Goal: Information Seeking & Learning: Learn about a topic

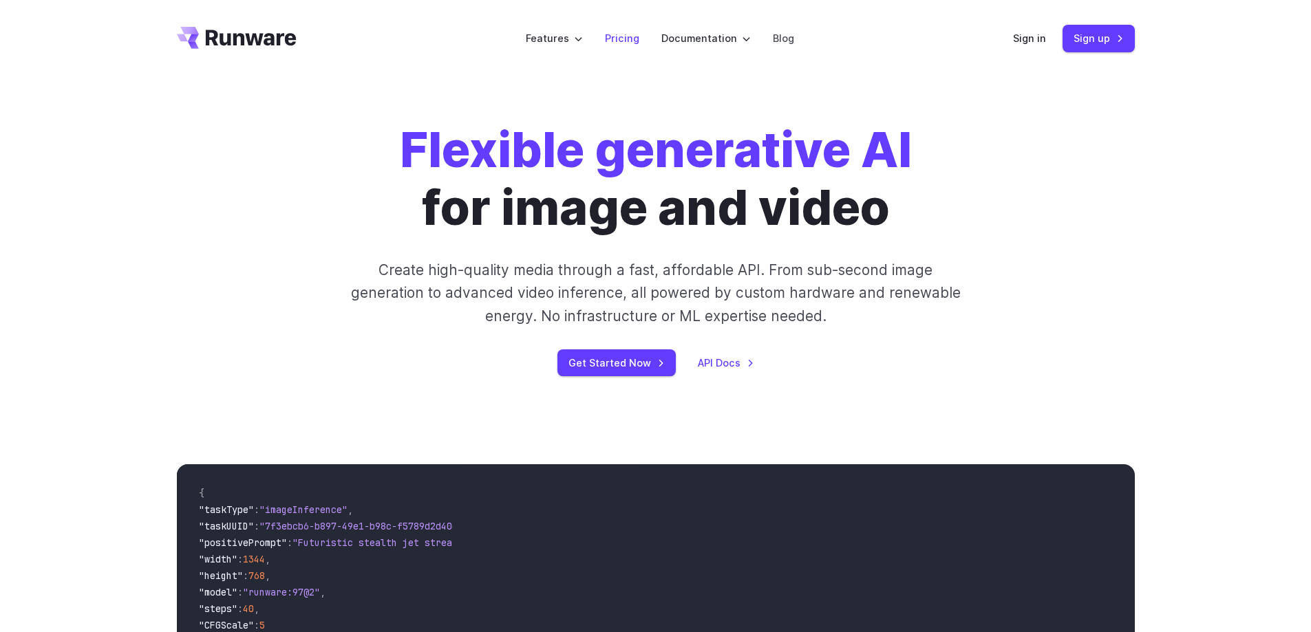
click at [621, 44] on link "Pricing" at bounding box center [622, 38] width 34 height 16
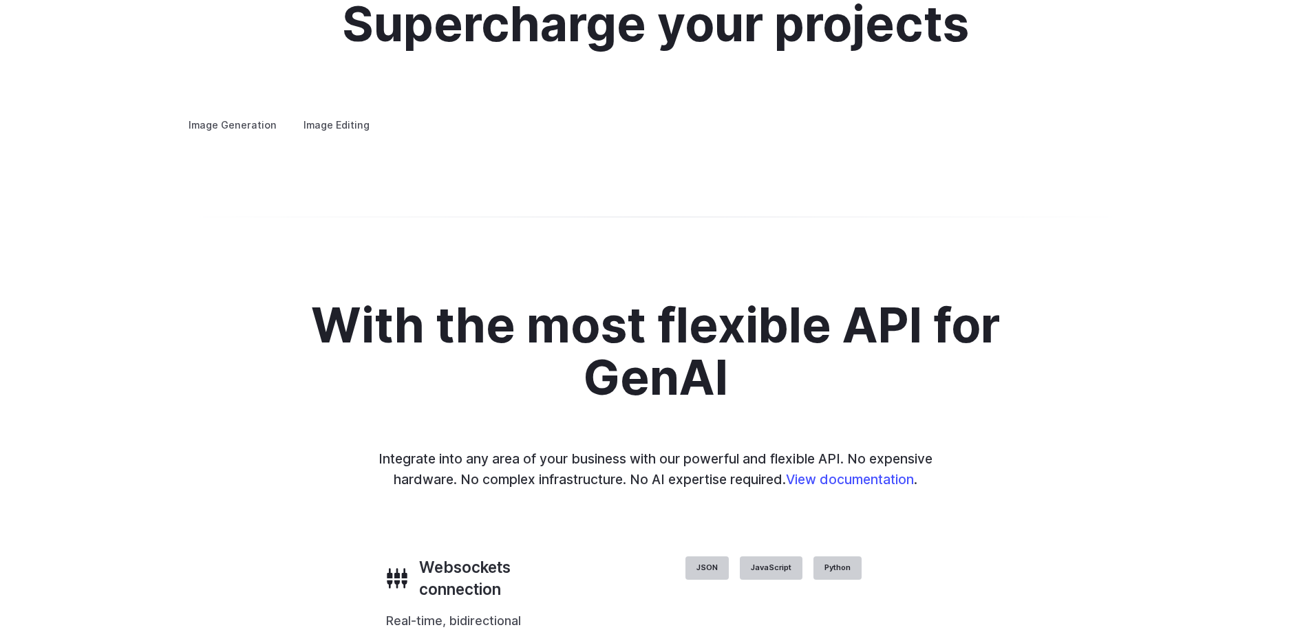
scroll to position [2615, 0]
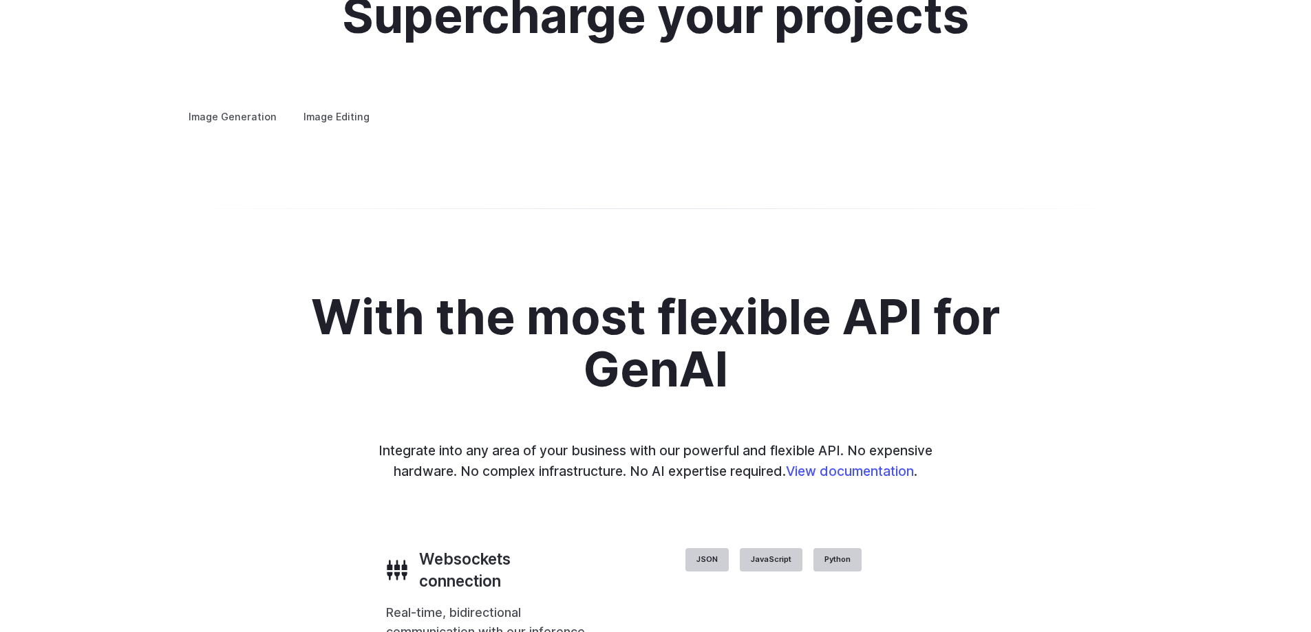
click at [0, 0] on summary "Concept design" at bounding box center [0, 0] width 0 height 0
click at [0, 0] on p "Quickly ideate and polish new concepts, from character design, to logos and mor…" at bounding box center [0, 0] width 0 height 0
click at [0, 0] on summary "Concept design" at bounding box center [0, 0] width 0 height 0
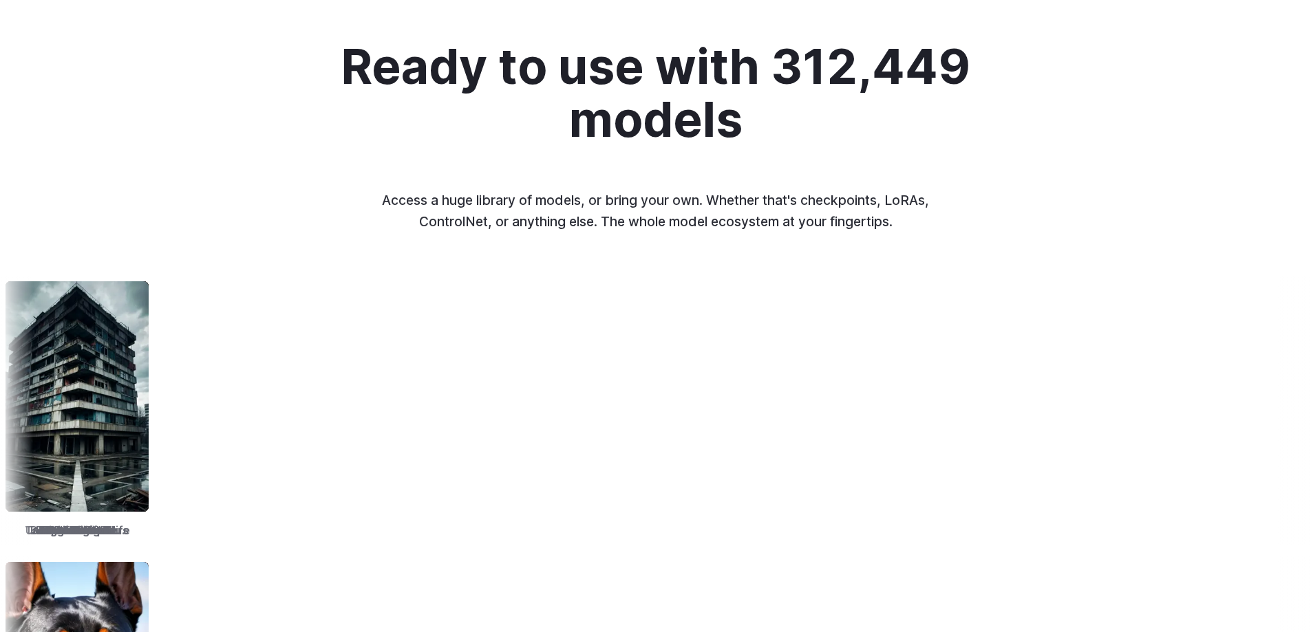
scroll to position [0, 0]
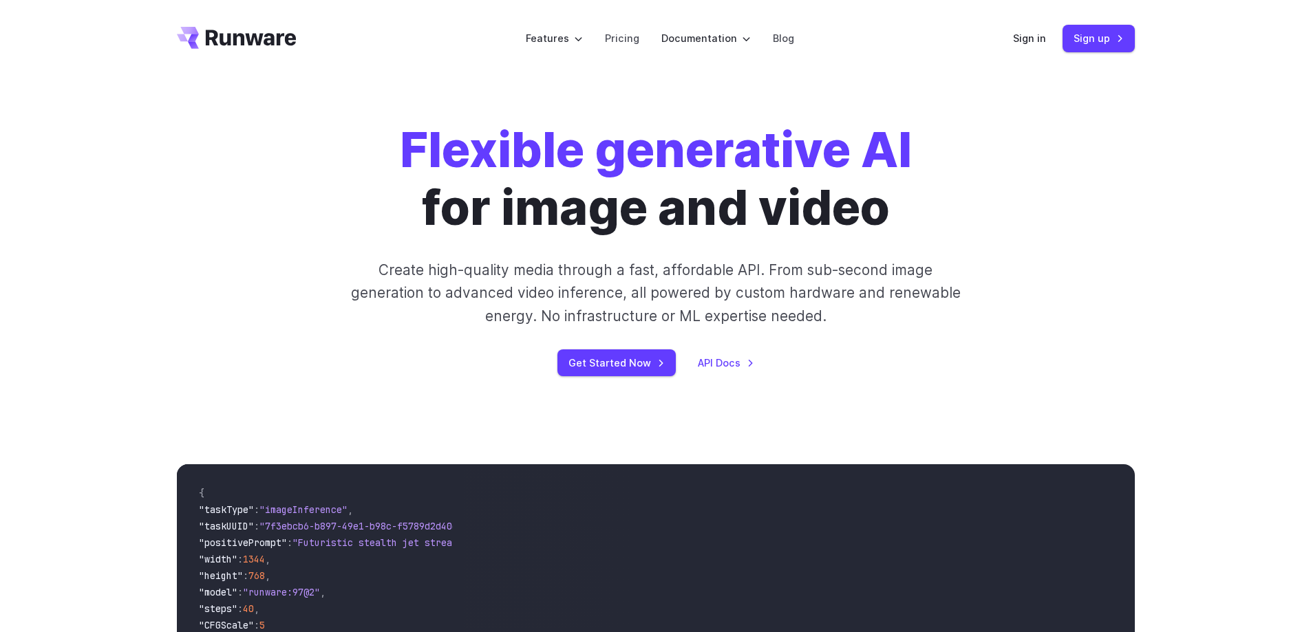
drag, startPoint x: 807, startPoint y: 311, endPoint x: 809, endPoint y: 156, distance: 155.6
click at [636, 41] on link "Pricing" at bounding box center [622, 38] width 34 height 16
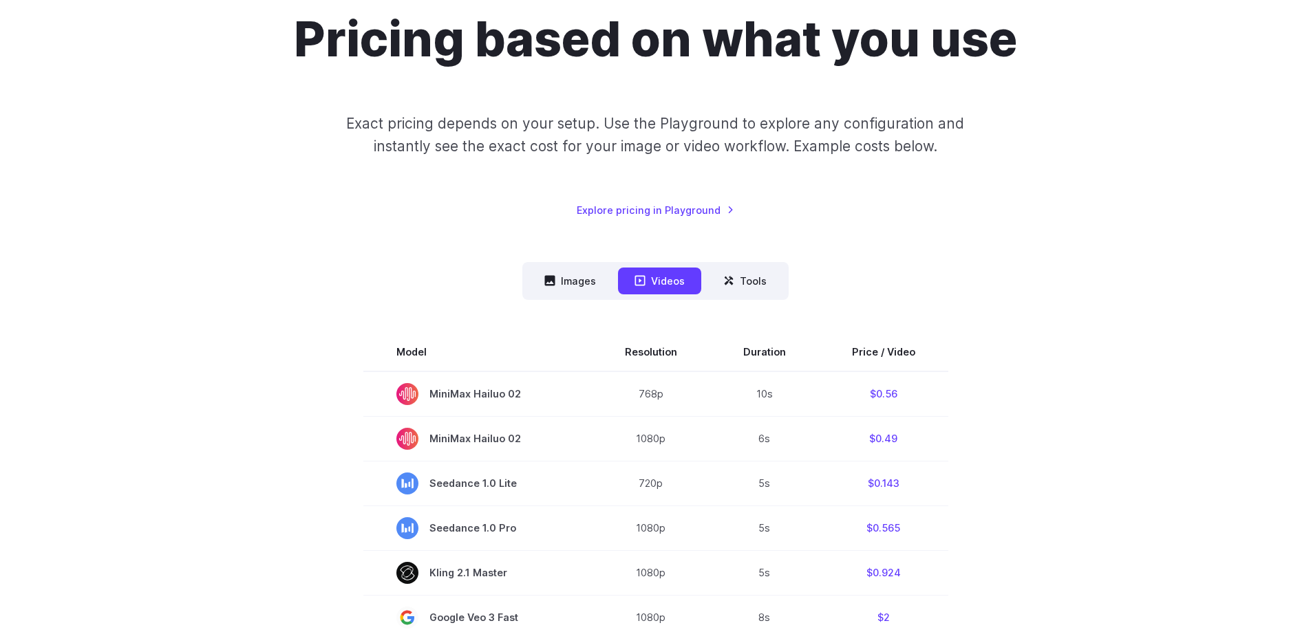
scroll to position [138, 0]
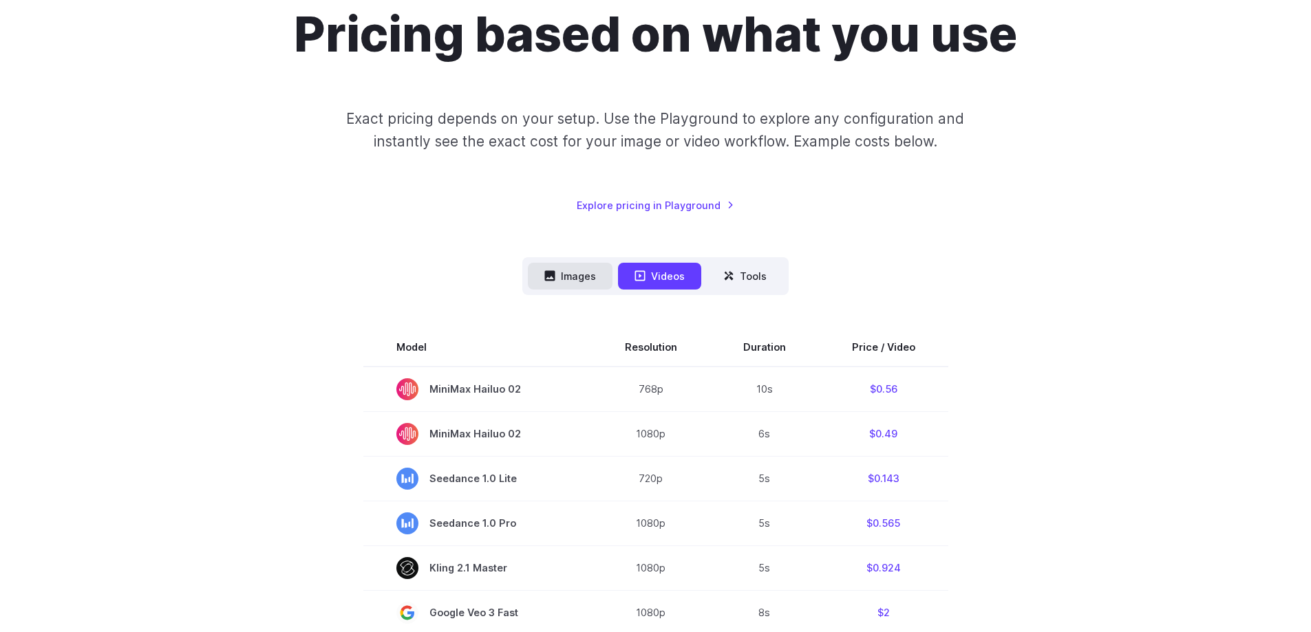
click at [568, 273] on button "Images" at bounding box center [570, 276] width 85 height 27
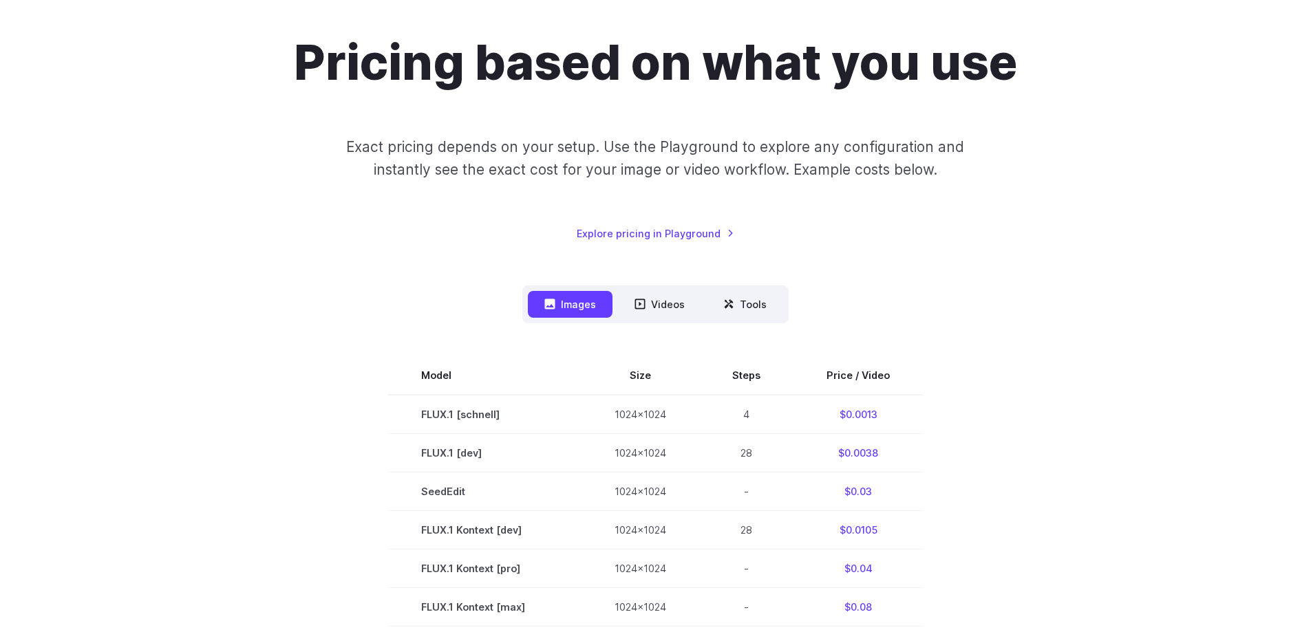
scroll to position [0, 0]
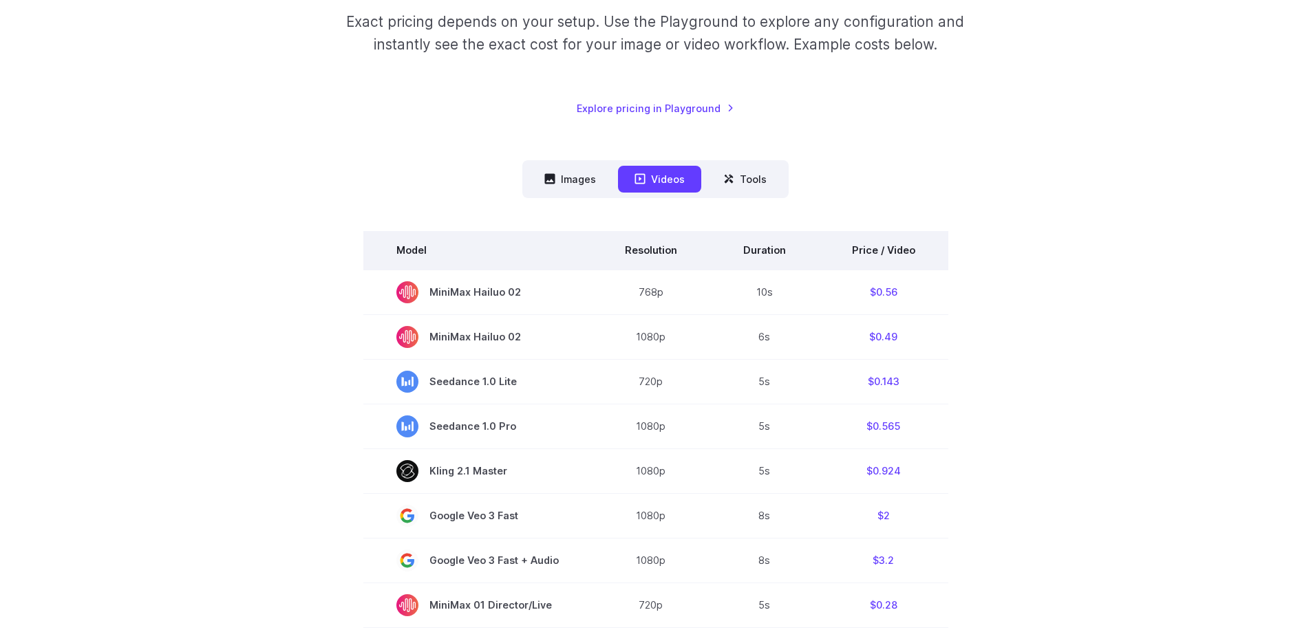
scroll to position [275, 0]
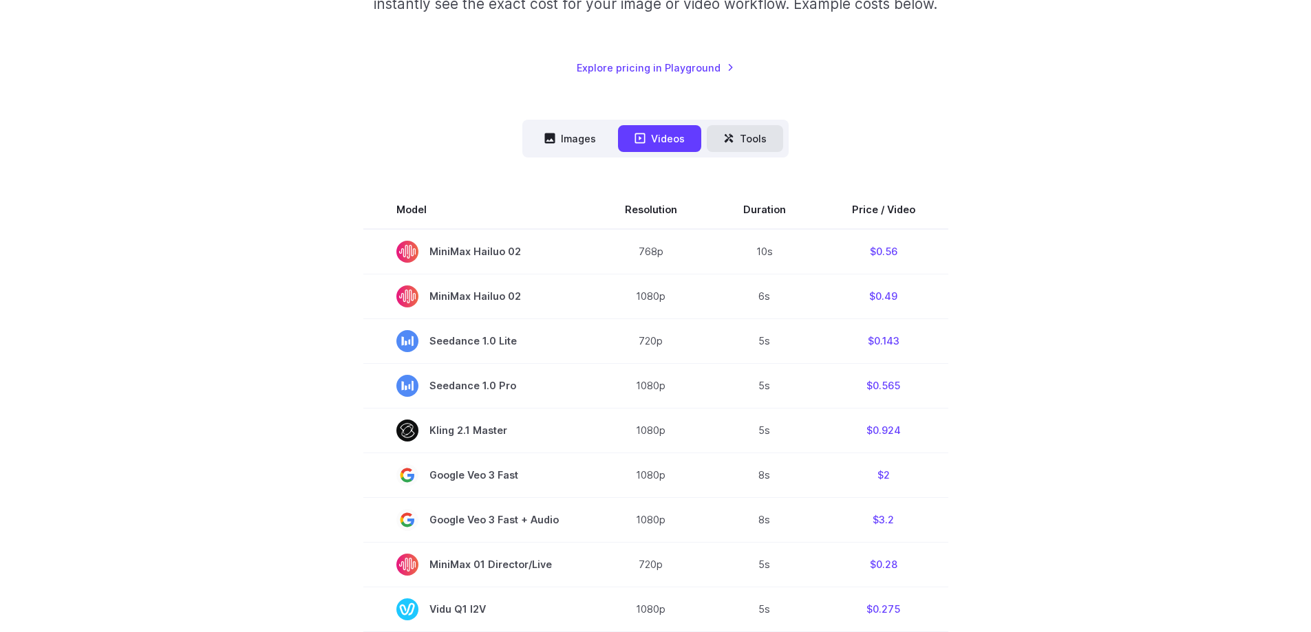
click at [718, 143] on button "Tools" at bounding box center [745, 138] width 76 height 27
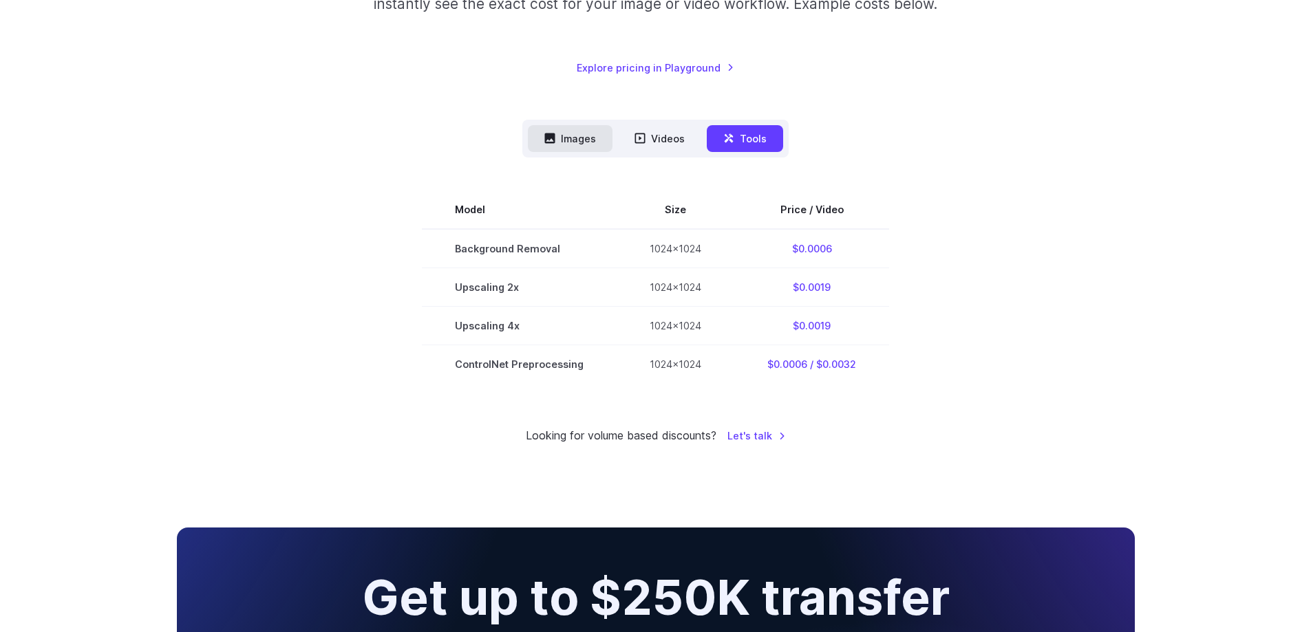
click at [549, 136] on icon at bounding box center [550, 139] width 10 height 10
click at [584, 140] on button "Images" at bounding box center [570, 138] width 85 height 27
